Goal: Download file/media

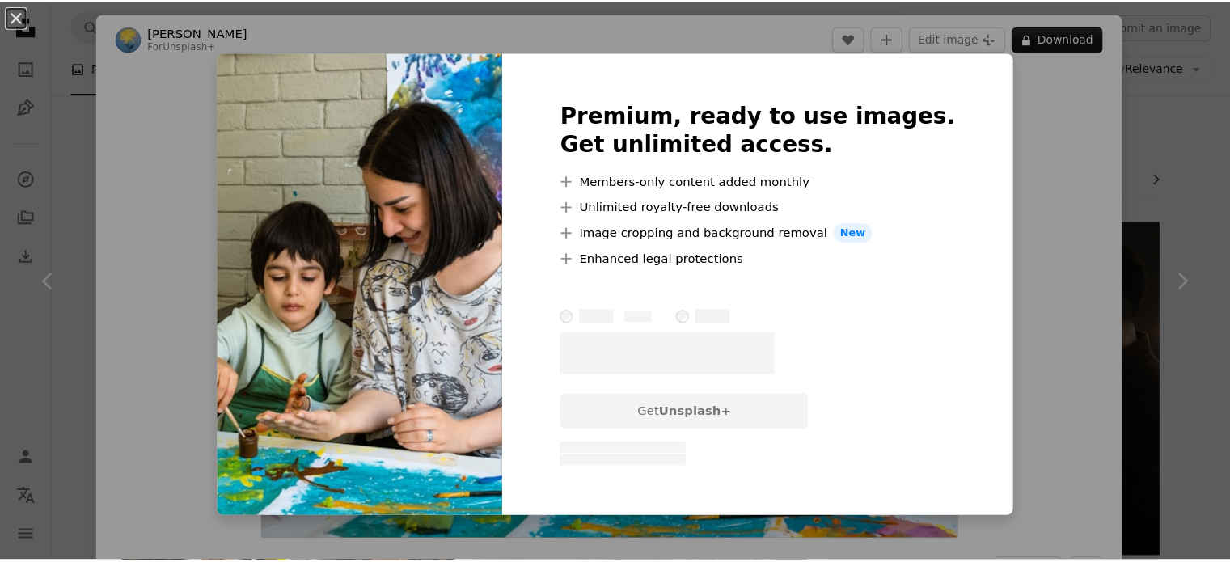
scroll to position [3639, 0]
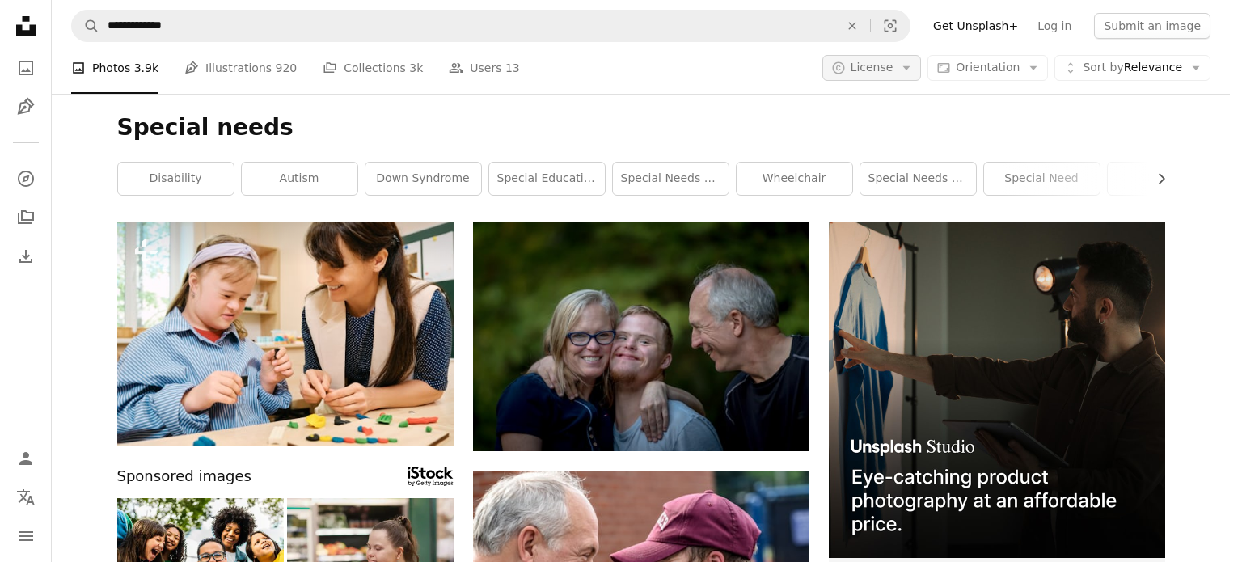
click at [894, 61] on span "License" at bounding box center [872, 67] width 43 height 13
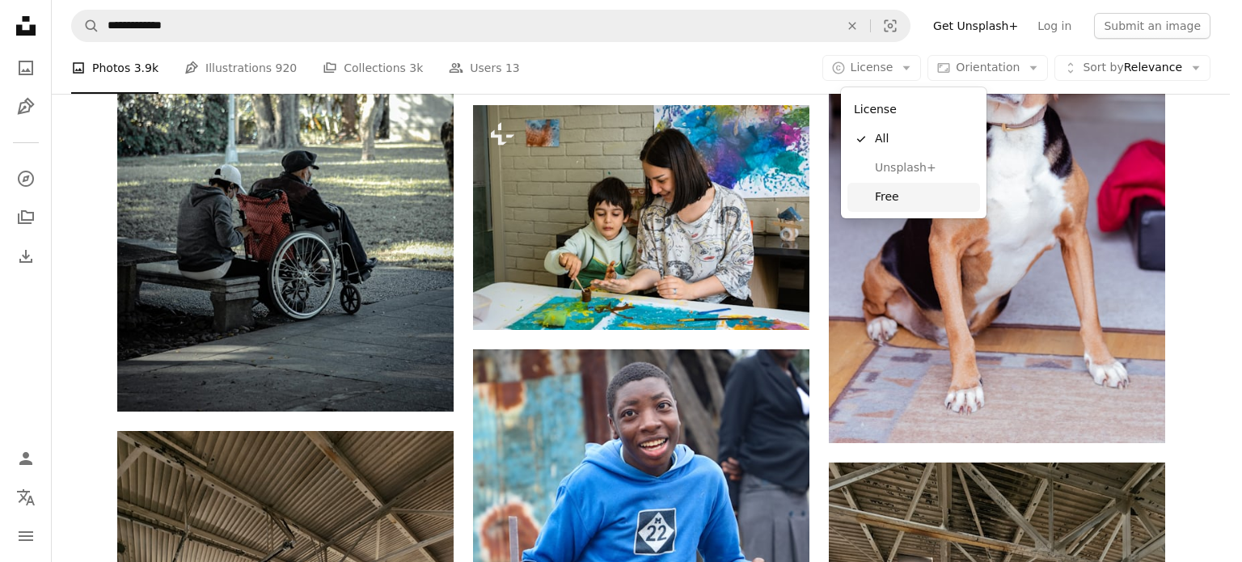
click at [894, 191] on span "Free" at bounding box center [924, 197] width 99 height 16
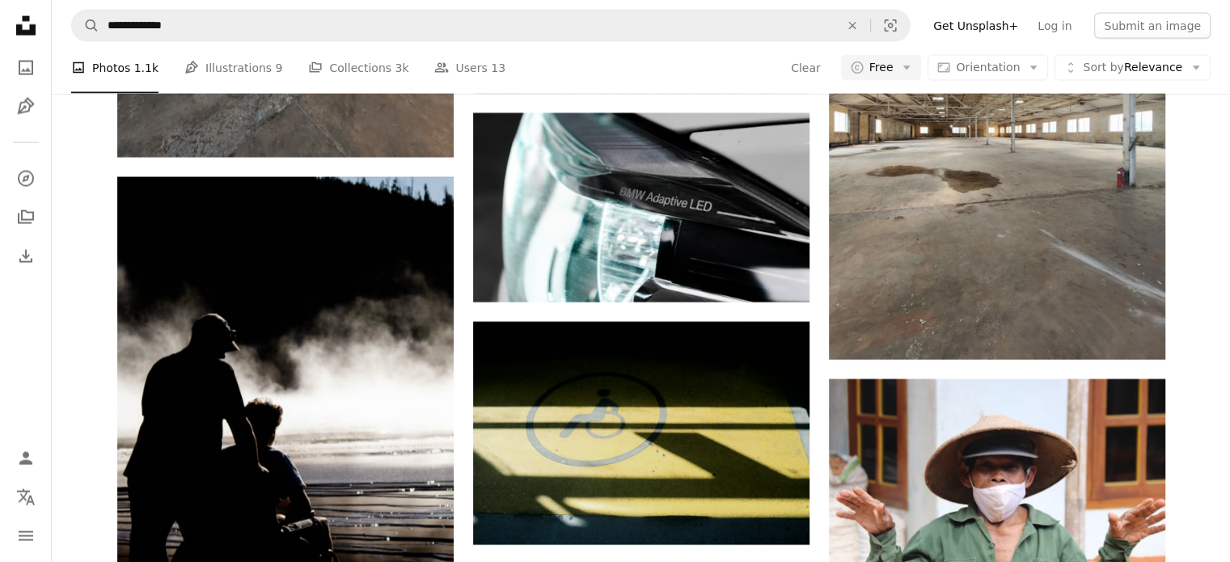
scroll to position [7764, 0]
